Goal: Transaction & Acquisition: Purchase product/service

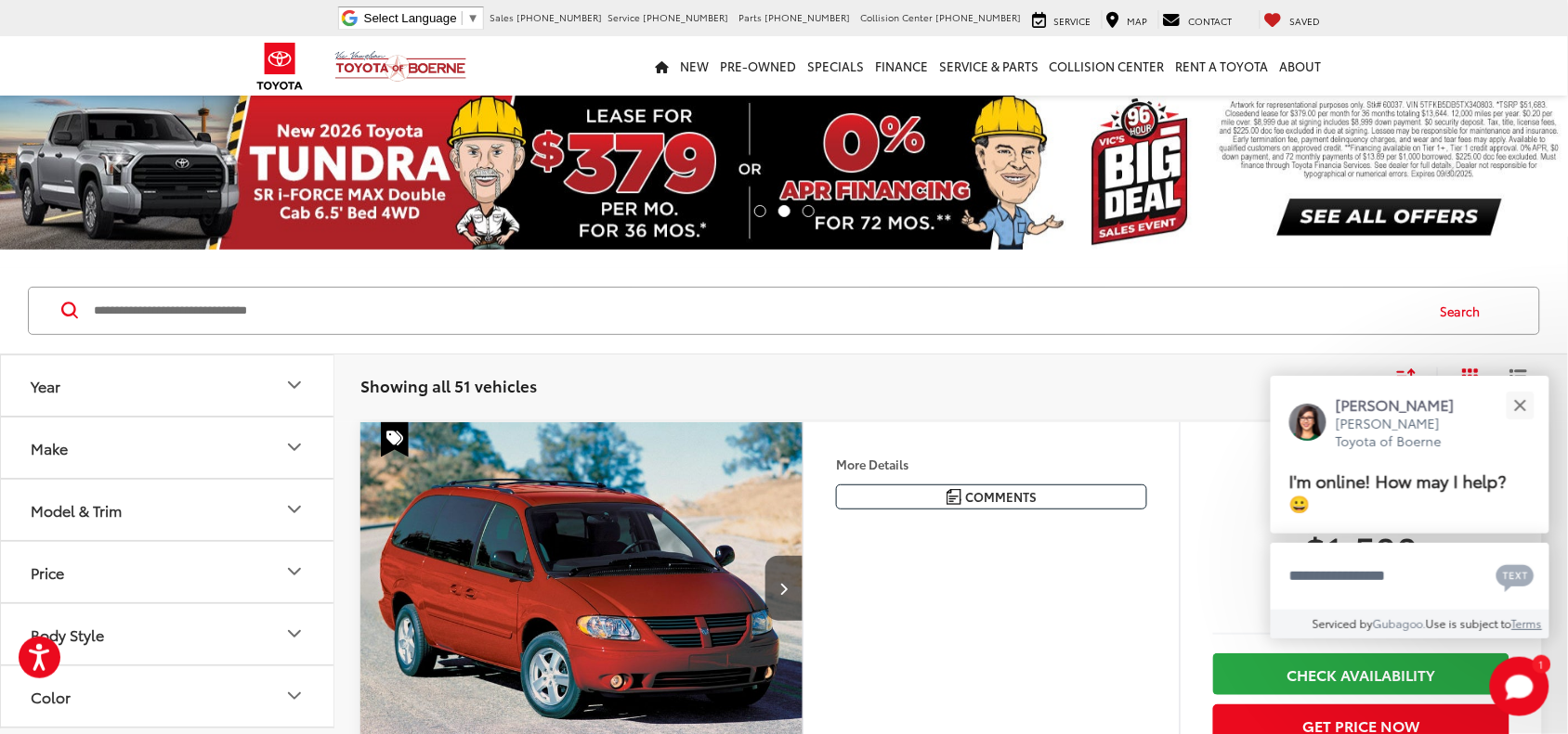
drag, startPoint x: 595, startPoint y: 325, endPoint x: 122, endPoint y: 299, distance: 473.7
click at [126, 300] on input "Search by Make, Model, or Keyword" at bounding box center [757, 311] width 1331 height 44
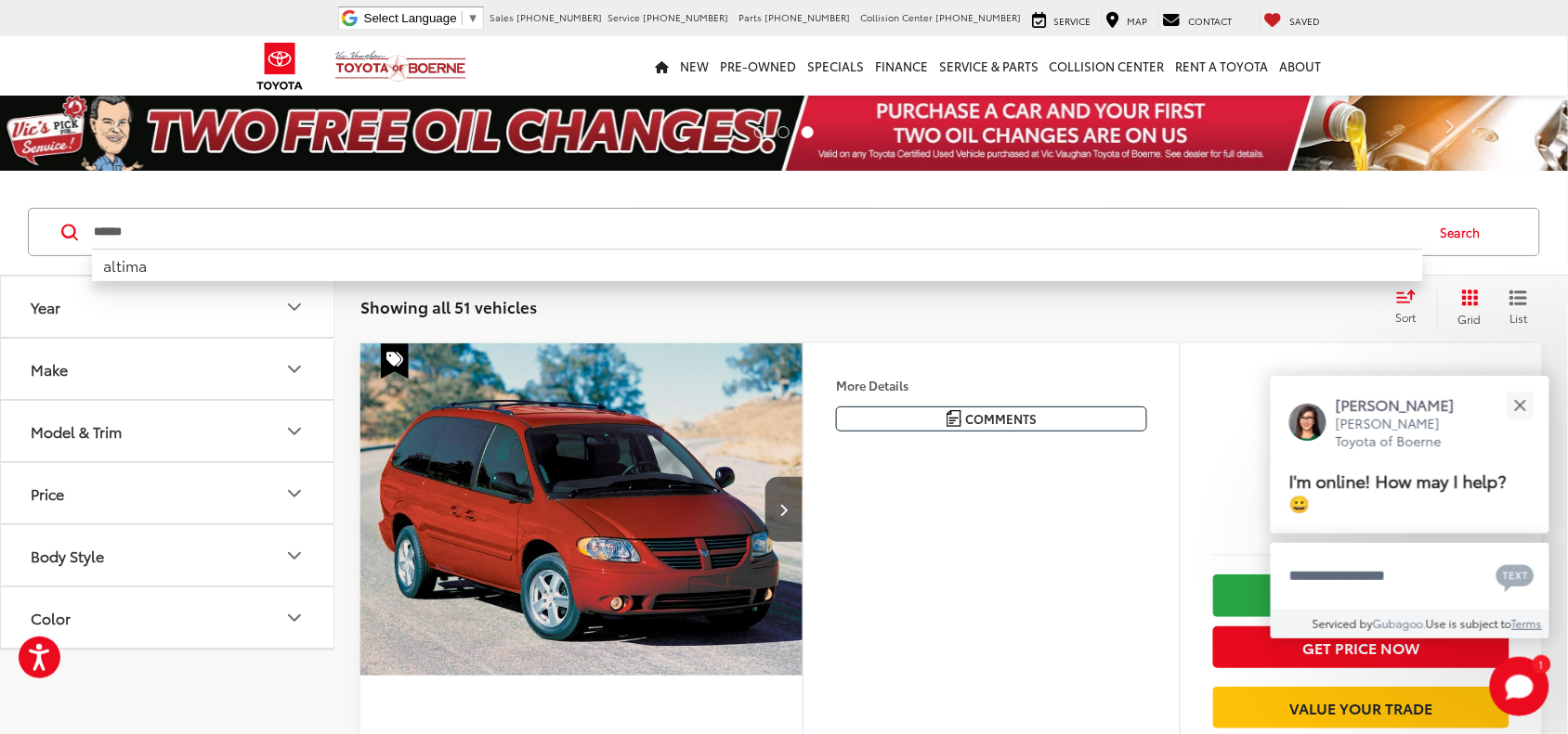
type input "******"
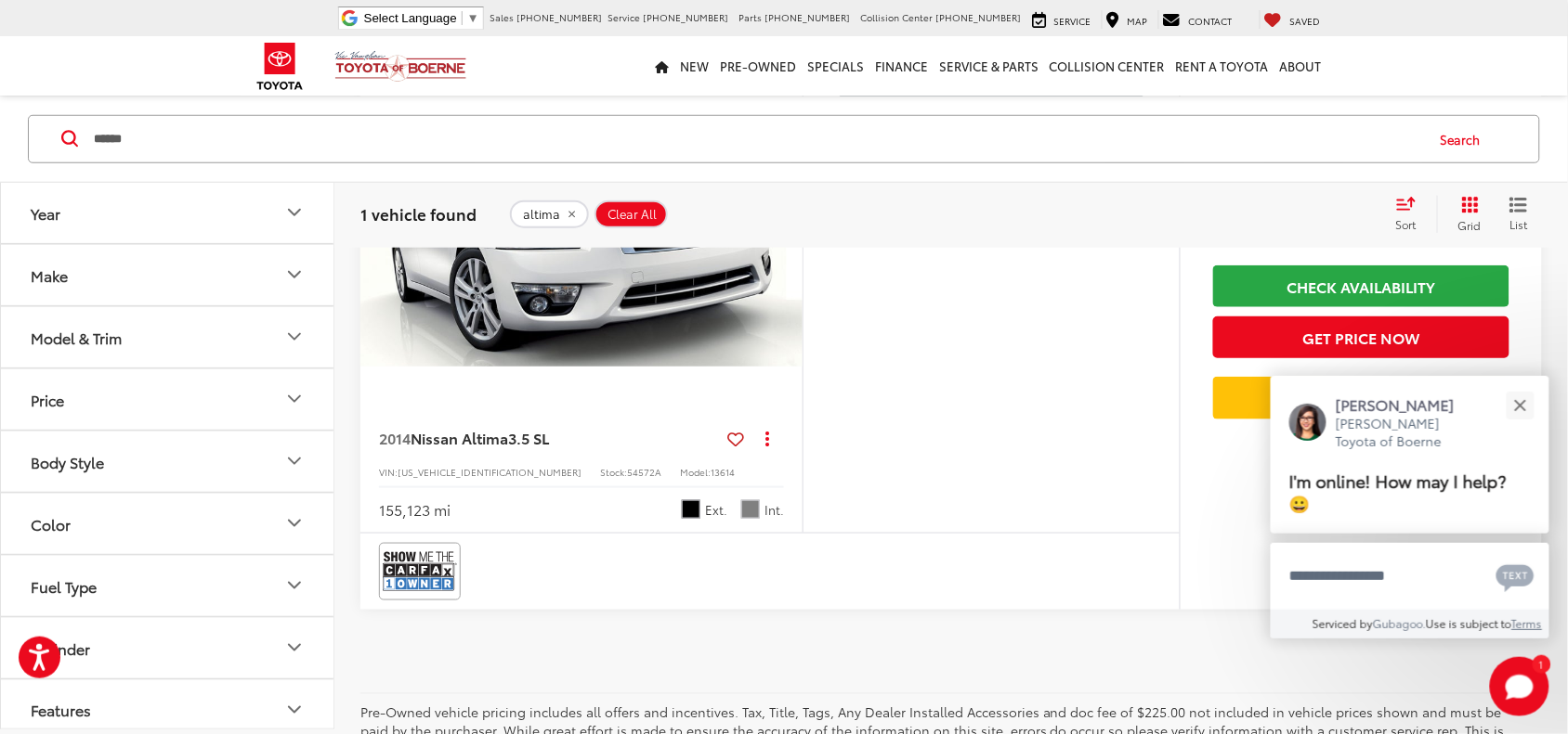
scroll to position [465, 0]
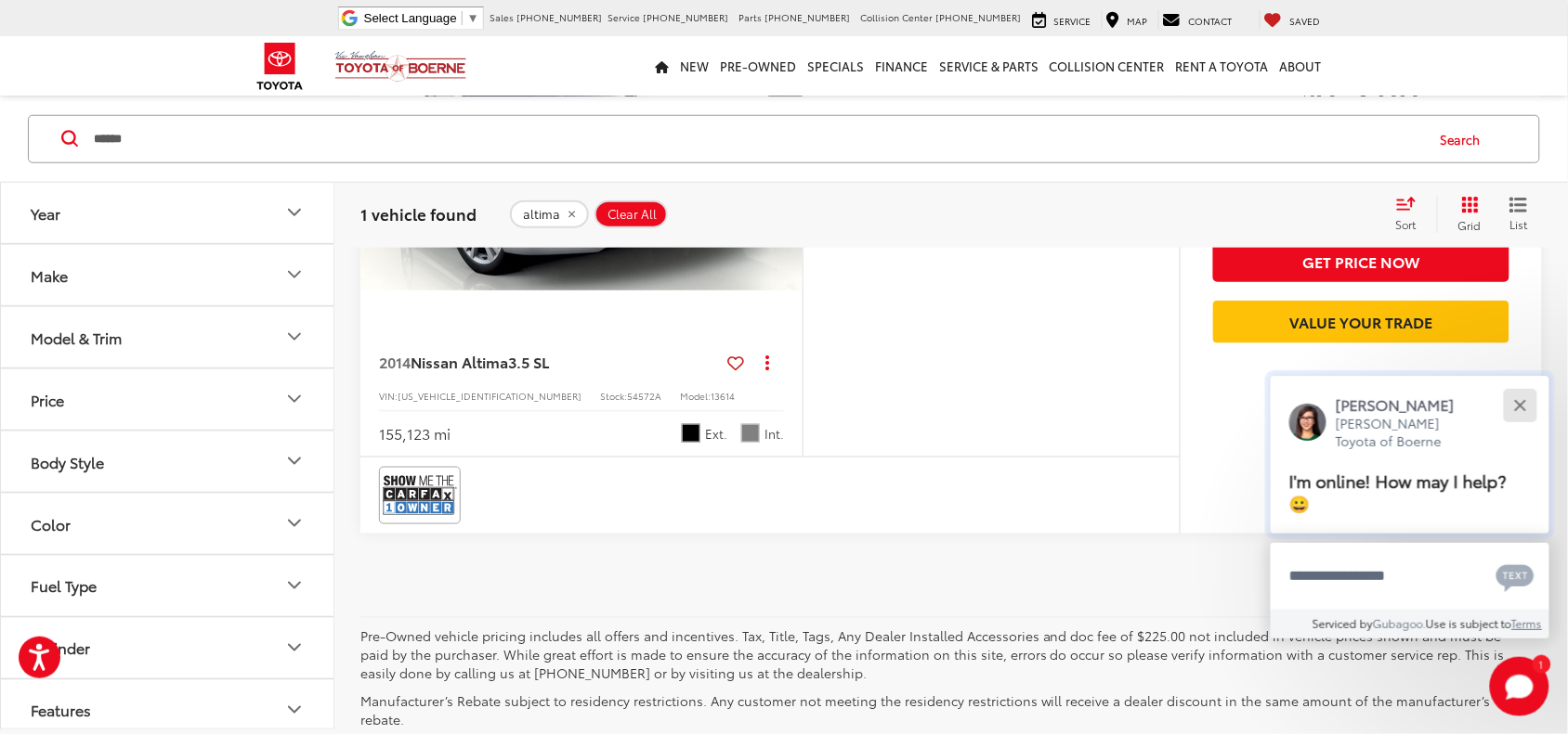
click at [1523, 397] on button "Close" at bounding box center [1520, 405] width 40 height 40
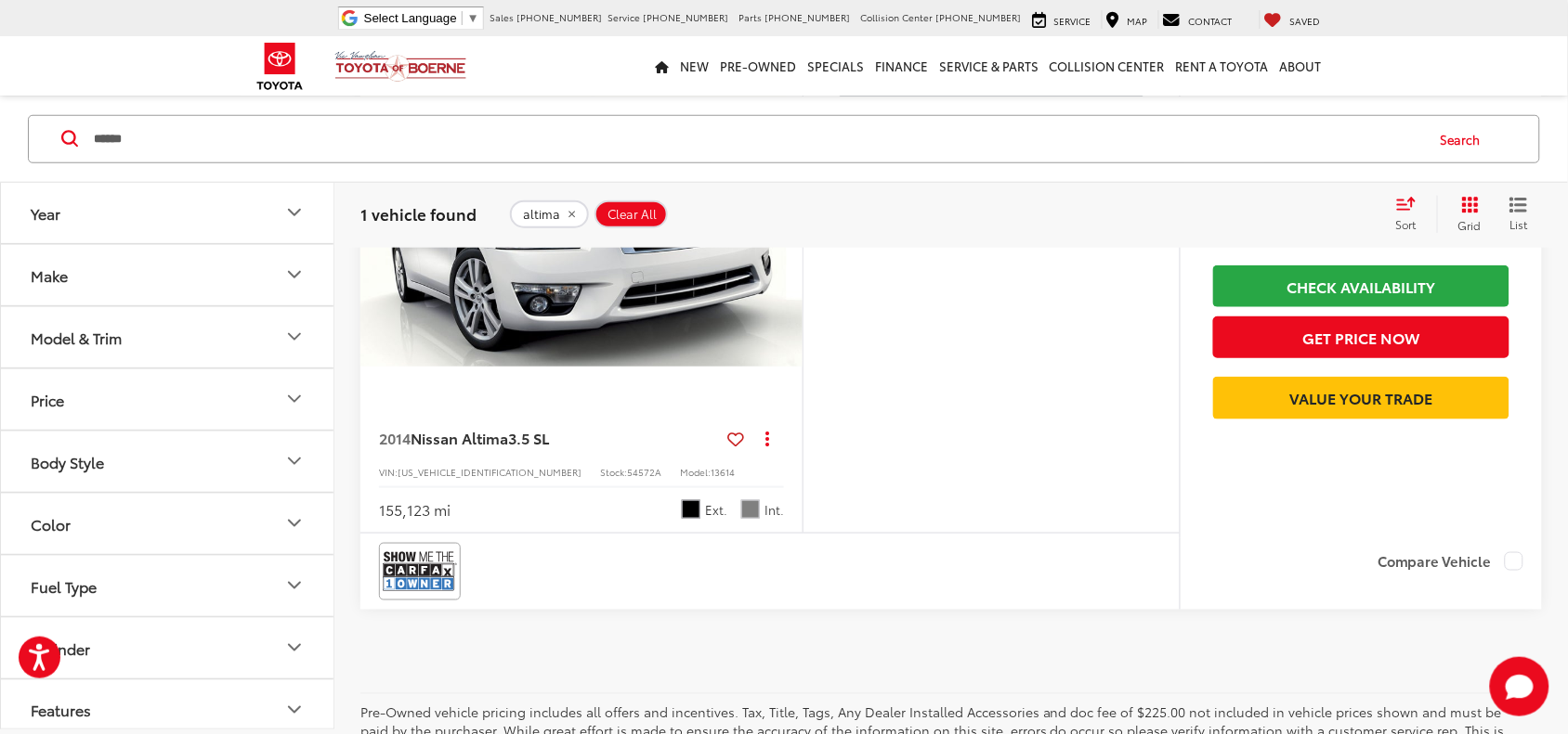
scroll to position [348, 0]
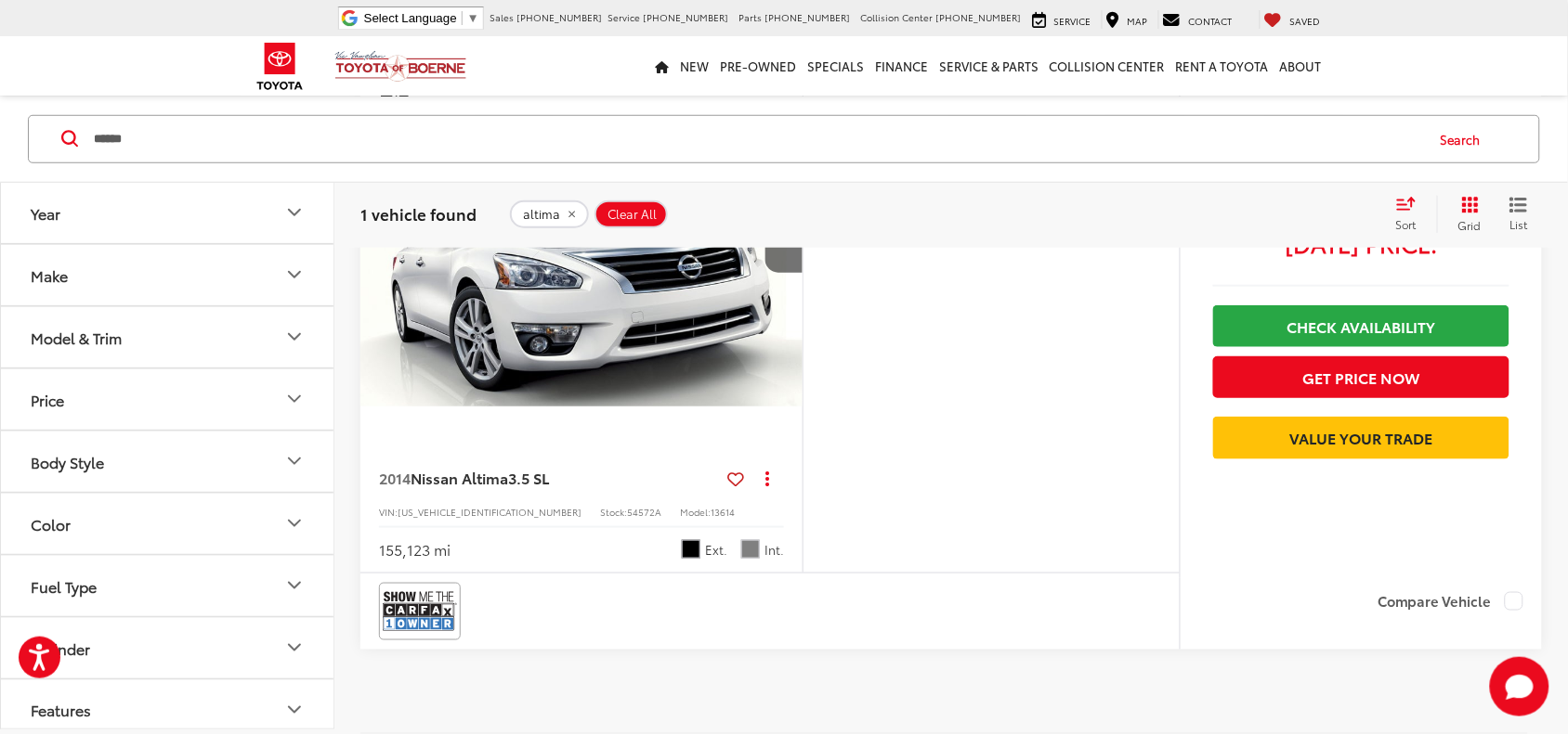
click at [726, 401] on img "2014 Nissan Altima 3.5 SL 0" at bounding box center [582, 241] width 445 height 333
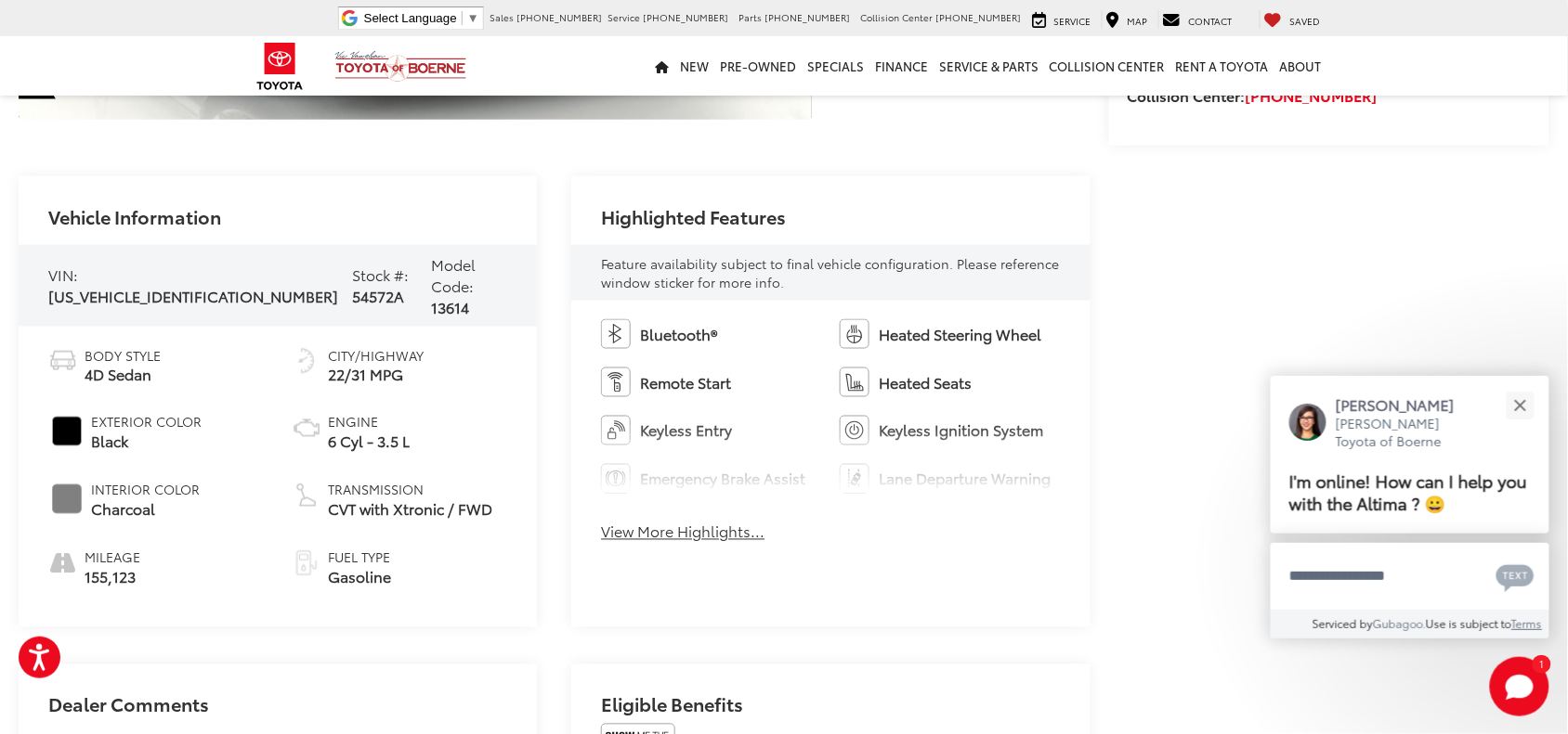
scroll to position [689, 0]
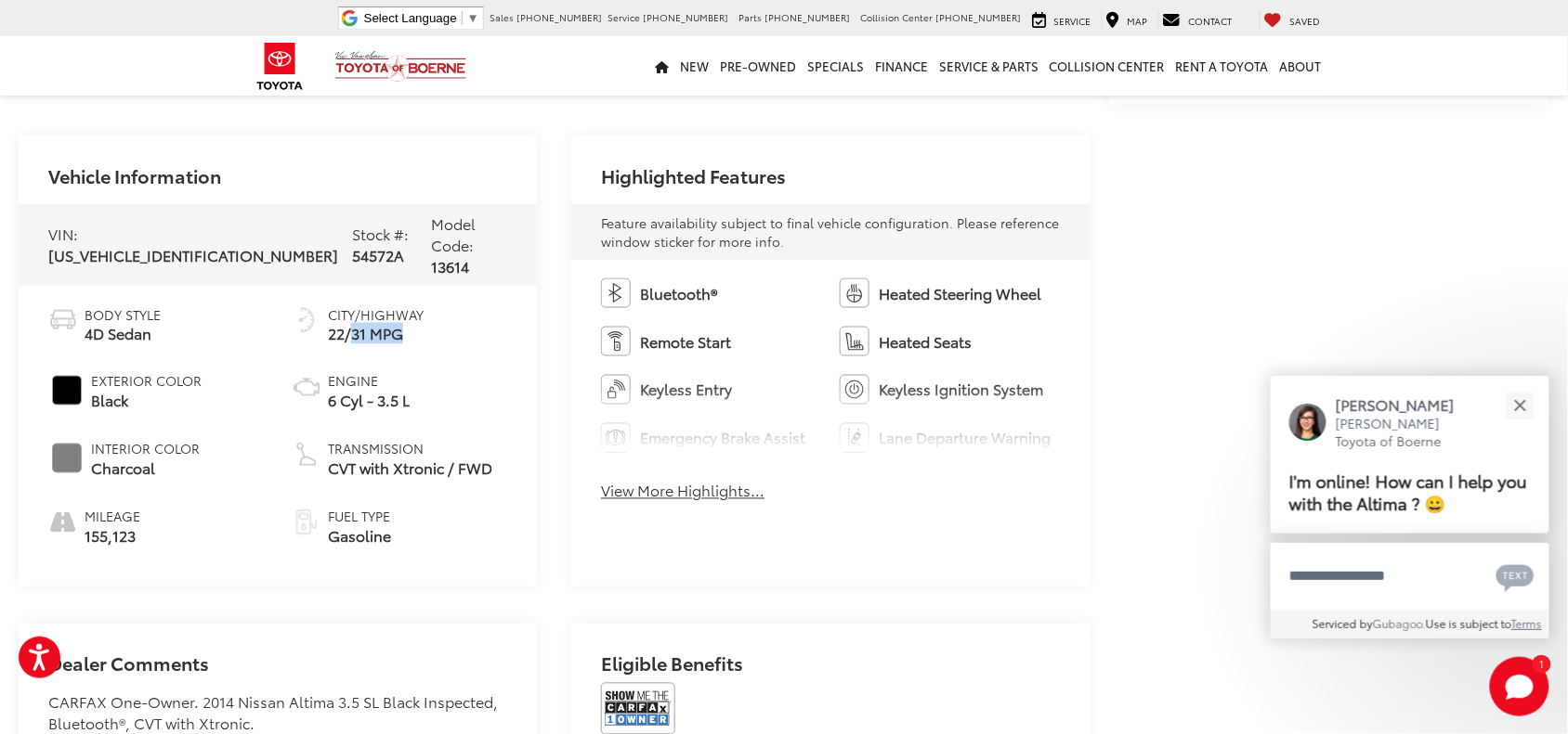
drag, startPoint x: 461, startPoint y: 318, endPoint x: 354, endPoint y: 325, distance: 107.2
click at [354, 325] on ul "Body Style 4D Sedan Exterior Color Black Interior Color Charcoal Mileage 155,12…" at bounding box center [278, 426] width 459 height 242
click at [447, 309] on li "City/Highway 22/31 MPG" at bounding box center [399, 325] width 216 height 40
click at [658, 690] on img at bounding box center [638, 709] width 75 height 52
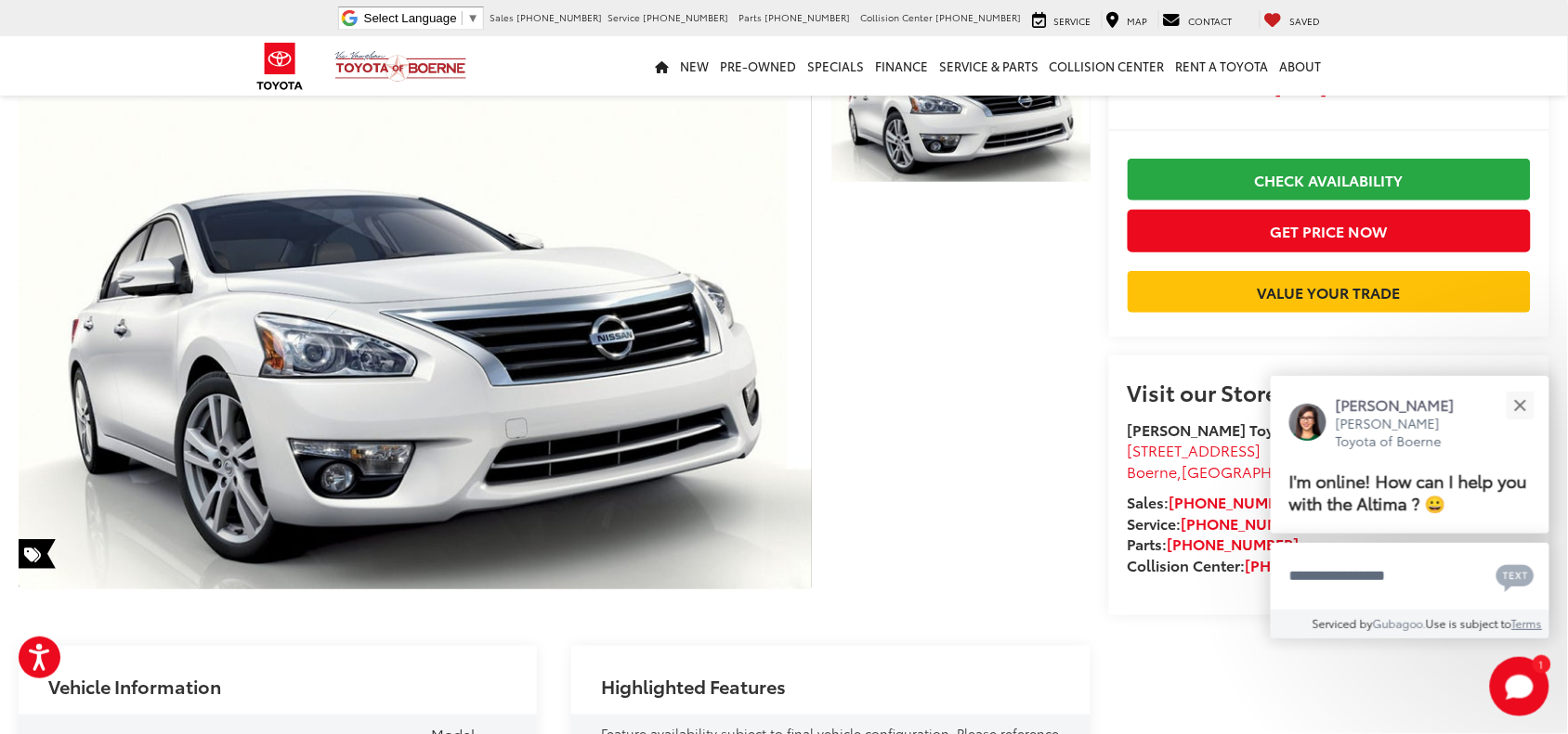
scroll to position [0, 0]
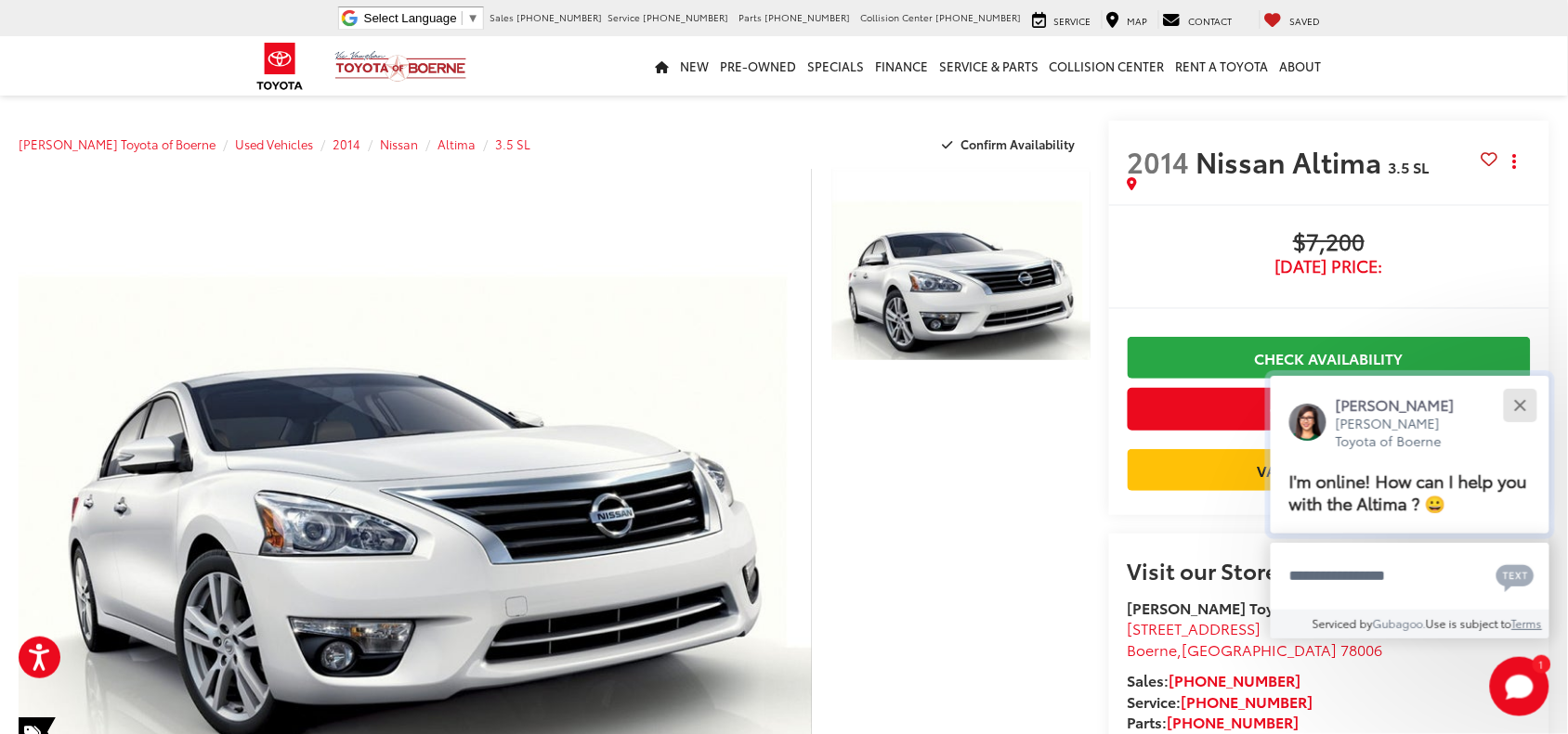
click at [1515, 407] on div "Close" at bounding box center [1520, 405] width 12 height 12
